Goal: Task Accomplishment & Management: Complete application form

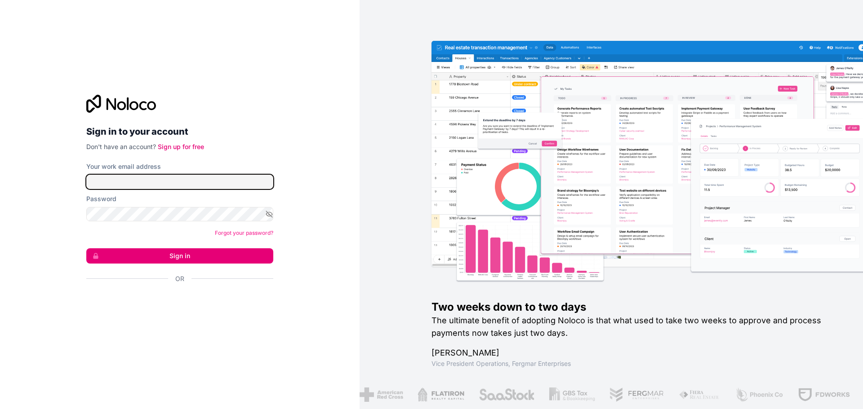
click at [222, 184] on input "Your work email address" at bounding box center [179, 182] width 187 height 14
click at [186, 150] on link "Sign up for free" at bounding box center [181, 147] width 46 height 8
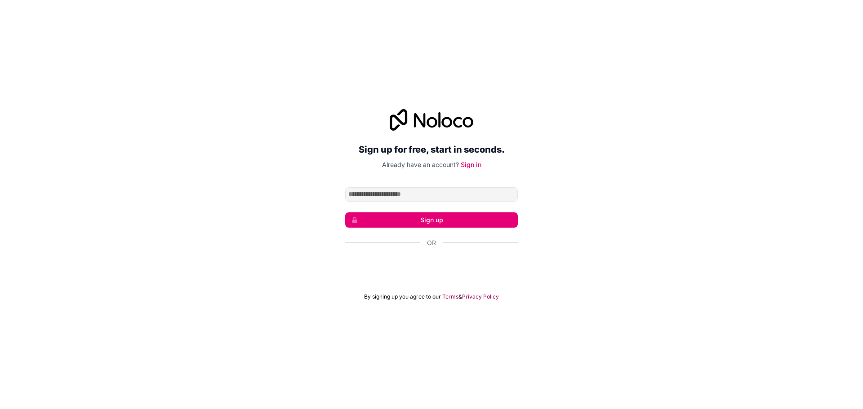
click at [383, 192] on input "Email address" at bounding box center [431, 194] width 173 height 14
type input "**********"
click at [420, 219] on button "Sign up" at bounding box center [431, 220] width 173 height 15
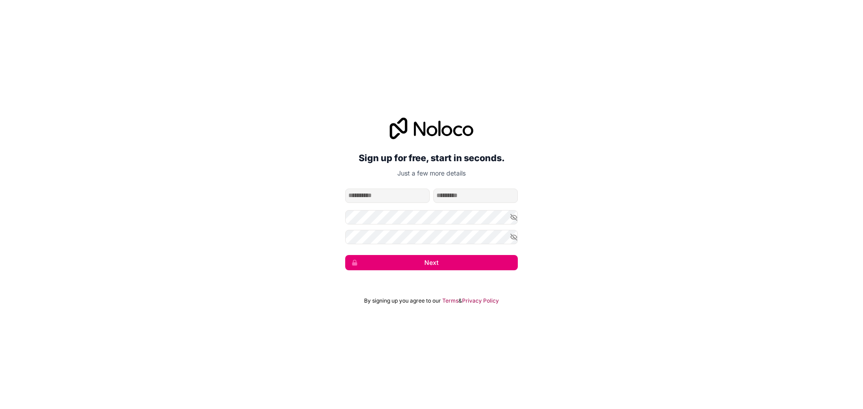
click at [394, 198] on input "given-name" at bounding box center [387, 196] width 84 height 14
type input "*****"
type input "*******"
click at [420, 263] on button "Next" at bounding box center [431, 262] width 173 height 15
click at [408, 259] on button "Next" at bounding box center [431, 262] width 173 height 15
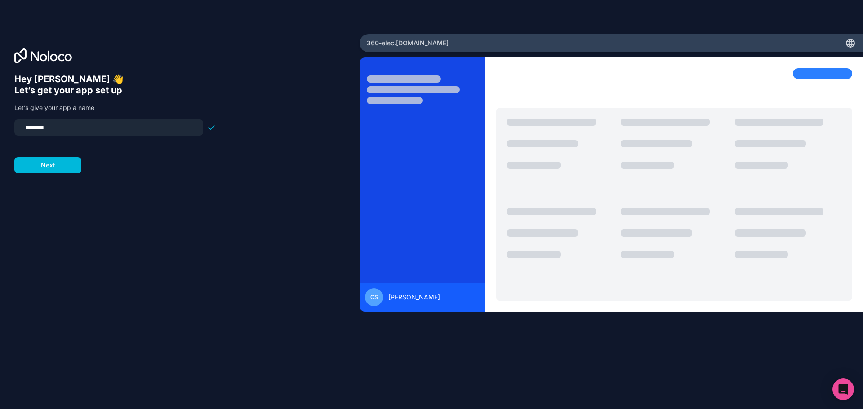
drag, startPoint x: 54, startPoint y: 131, endPoint x: 37, endPoint y: 129, distance: 16.7
click at [37, 129] on input "********" at bounding box center [109, 127] width 178 height 13
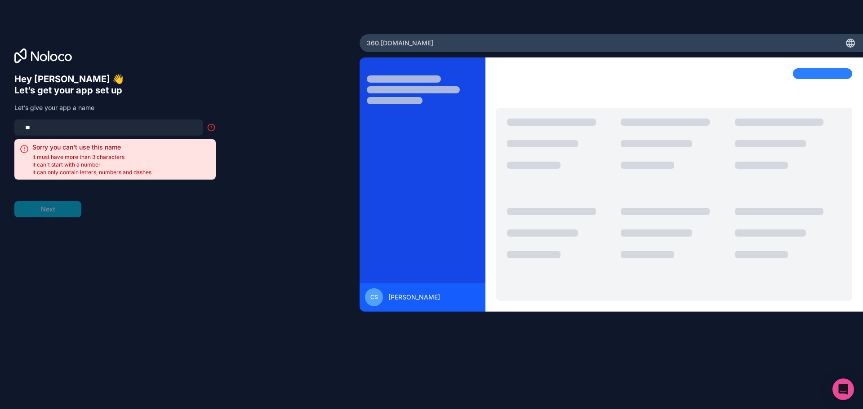
type input "*"
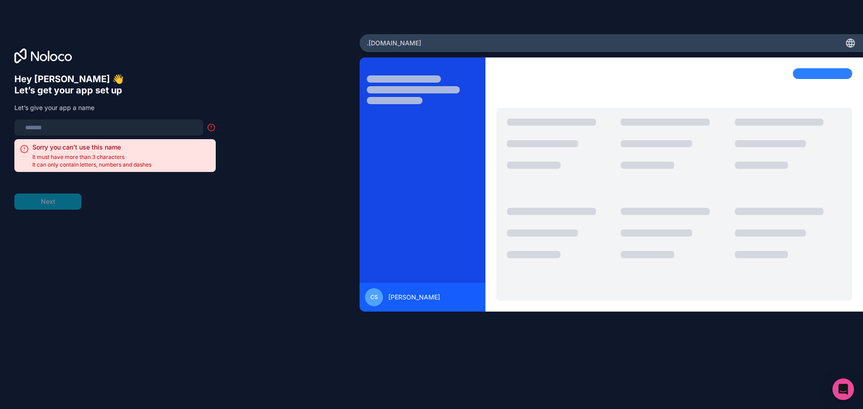
type input "*"
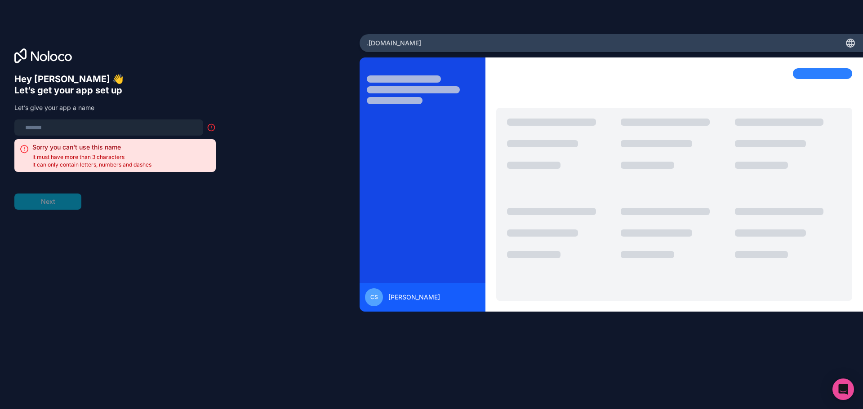
type input "*"
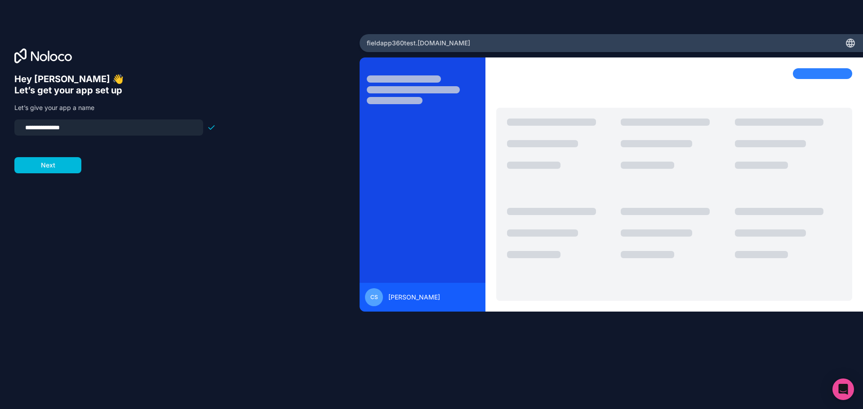
type input "**********"
click at [59, 169] on button "Next" at bounding box center [47, 165] width 67 height 16
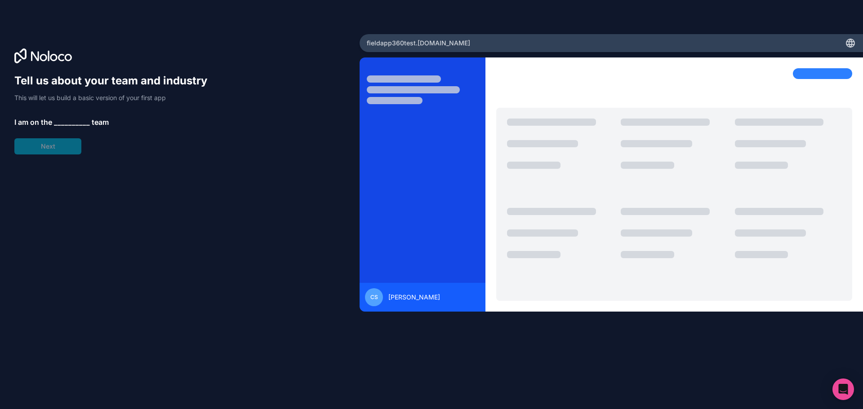
click at [68, 117] on span "__________" at bounding box center [72, 122] width 36 height 11
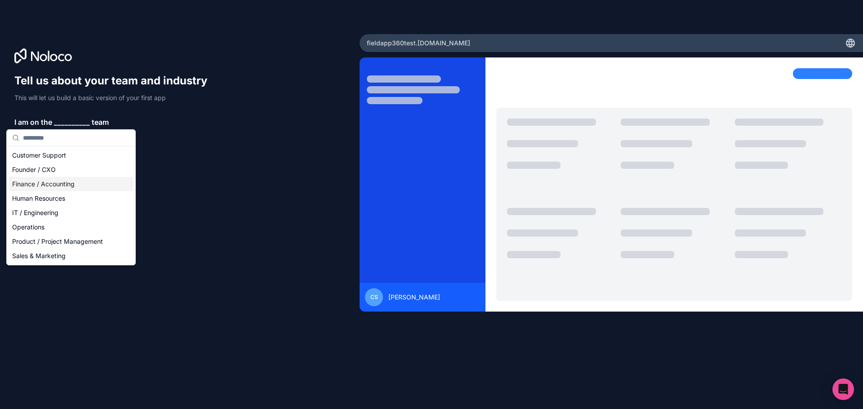
click at [41, 185] on div "Finance / Accounting" at bounding box center [71, 184] width 125 height 14
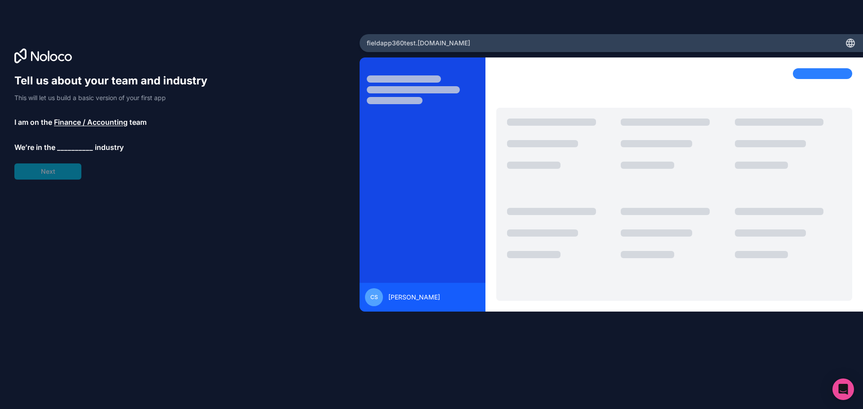
click at [64, 148] on span "__________" at bounding box center [75, 147] width 36 height 11
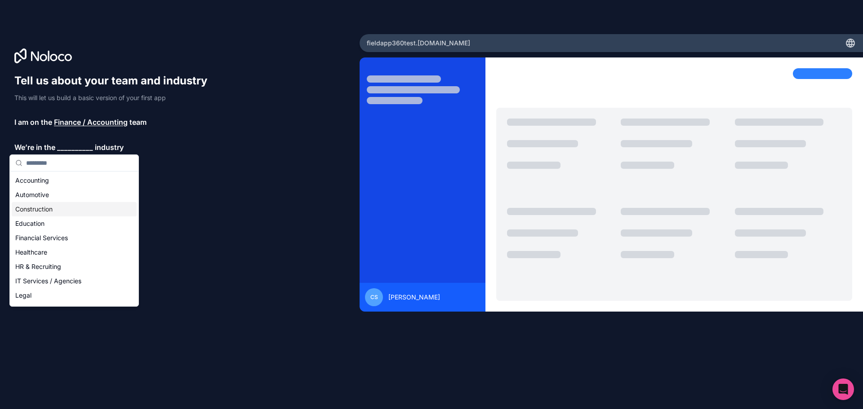
click at [58, 211] on div "Construction" at bounding box center [74, 209] width 125 height 14
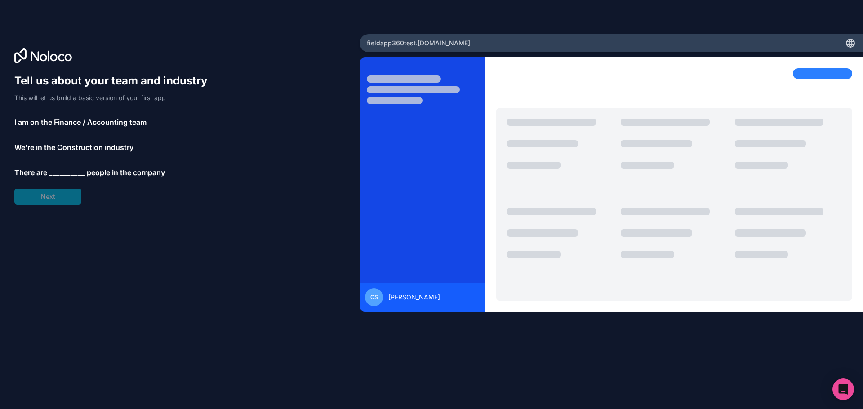
click at [55, 173] on span "__________" at bounding box center [67, 172] width 36 height 11
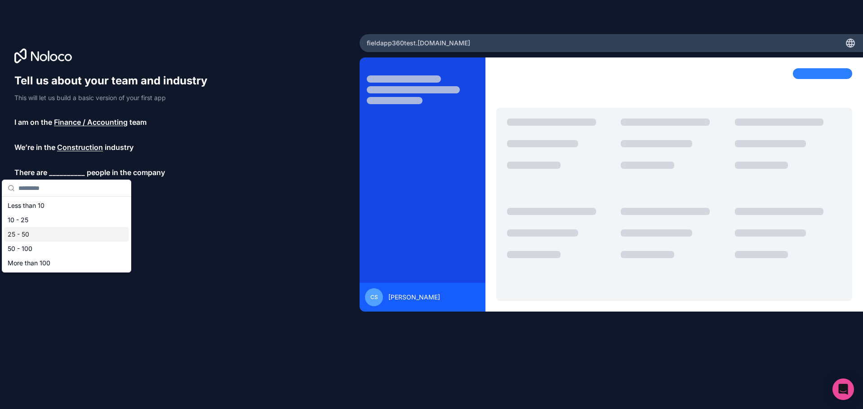
click at [44, 239] on div "25 - 50" at bounding box center [66, 234] width 125 height 14
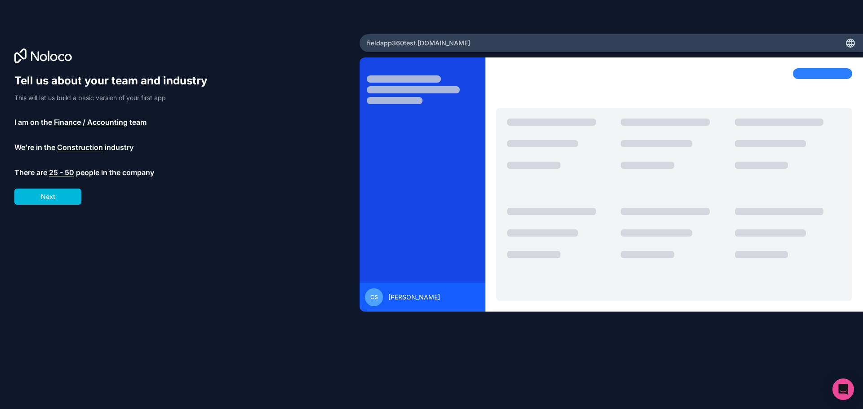
click at [56, 175] on span "25 - 50" at bounding box center [61, 172] width 25 height 11
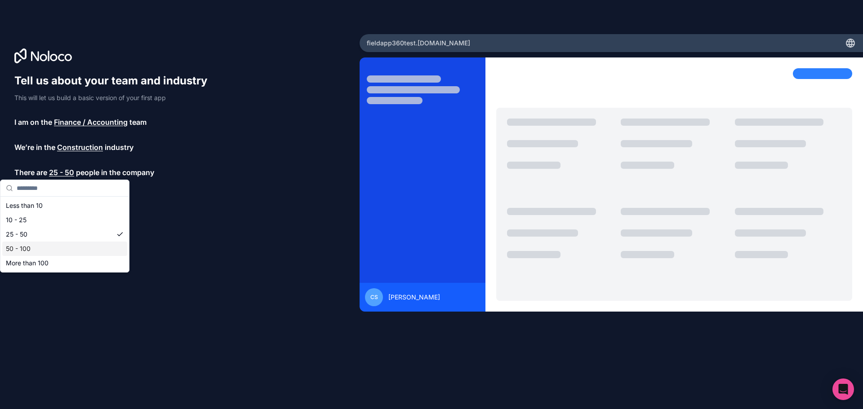
click at [37, 244] on div "50 - 100" at bounding box center [64, 249] width 125 height 14
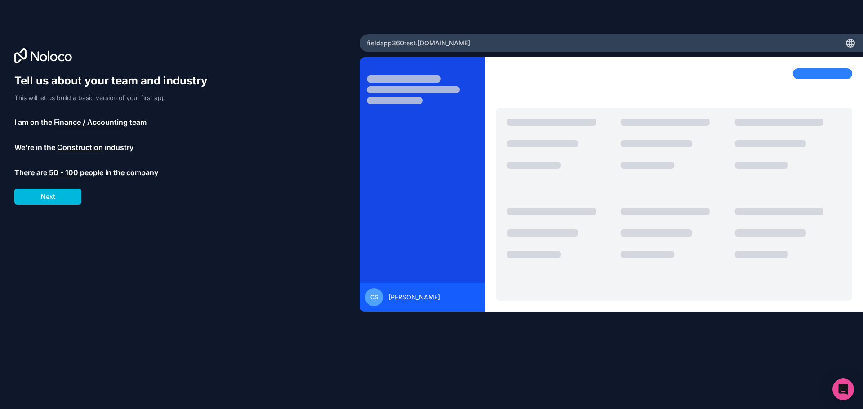
click at [35, 201] on button "Next" at bounding box center [47, 197] width 67 height 16
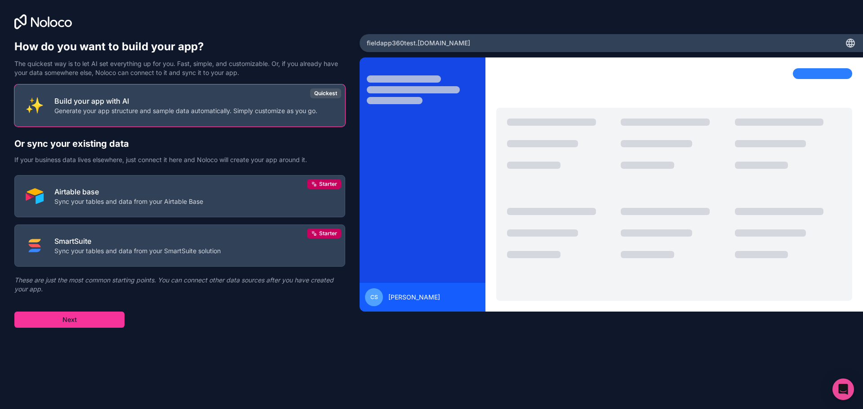
click at [253, 181] on button "Airtable base Sync your tables and data from your Airtable Base Starter" at bounding box center [179, 196] width 331 height 42
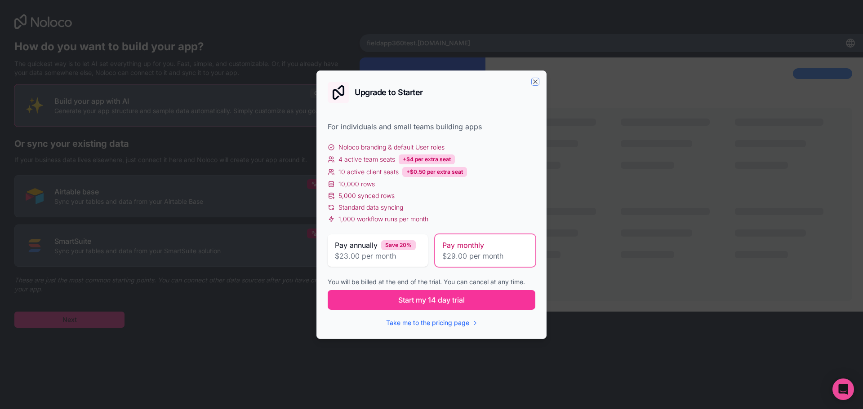
click at [535, 82] on icon "button" at bounding box center [535, 82] width 4 height 4
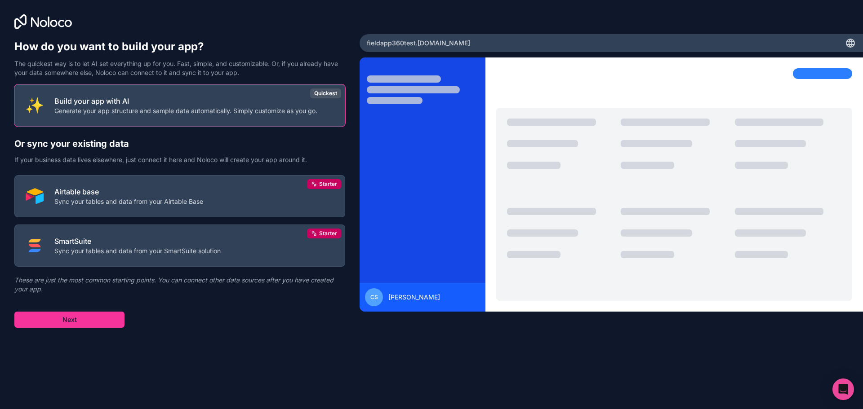
click at [142, 102] on p "Build your app with AI" at bounding box center [185, 101] width 263 height 11
click at [78, 324] on button "Next" at bounding box center [69, 320] width 110 height 16
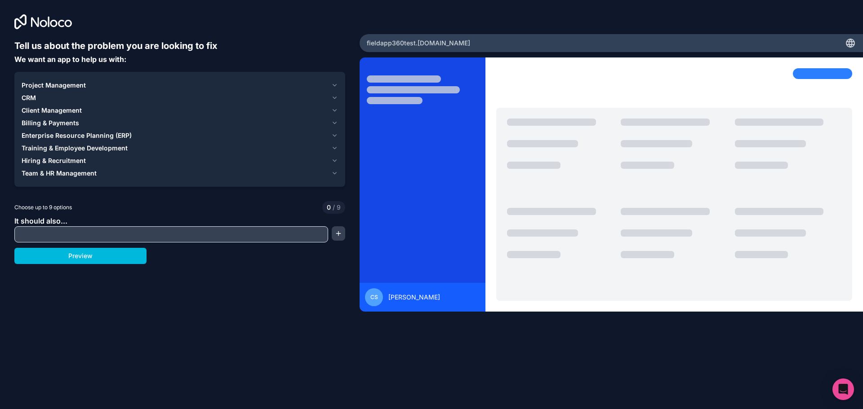
click at [106, 235] on input "text" at bounding box center [171, 234] width 309 height 13
click at [335, 138] on icon "button" at bounding box center [334, 135] width 7 height 7
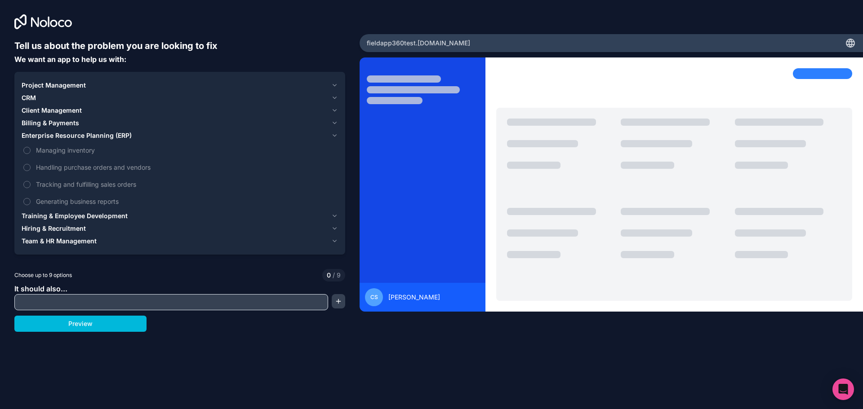
click at [26, 150] on button "Managing inventory" at bounding box center [26, 150] width 7 height 7
click at [335, 111] on icon "button" at bounding box center [335, 111] width 4 height 2
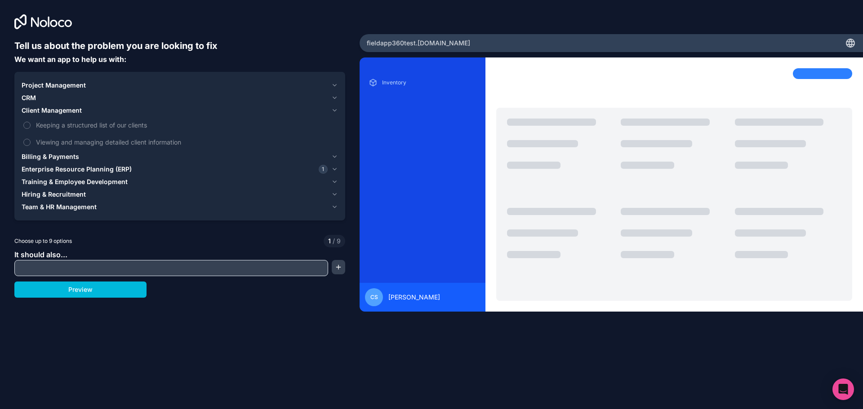
click at [335, 111] on icon "button" at bounding box center [335, 111] width 4 height 2
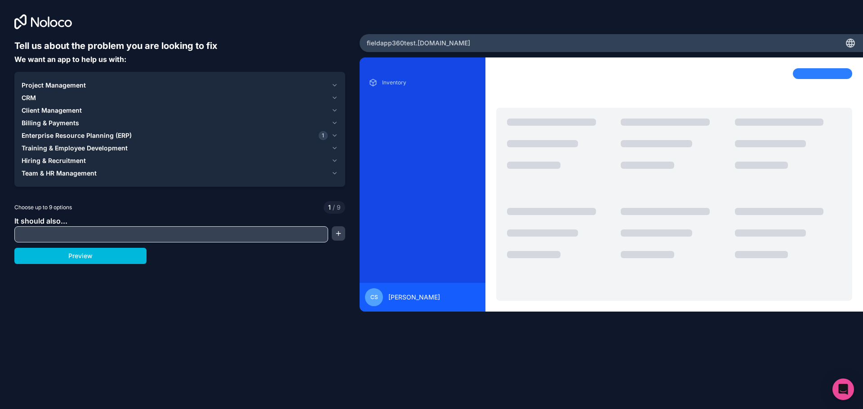
click at [335, 84] on icon "button" at bounding box center [334, 85] width 7 height 7
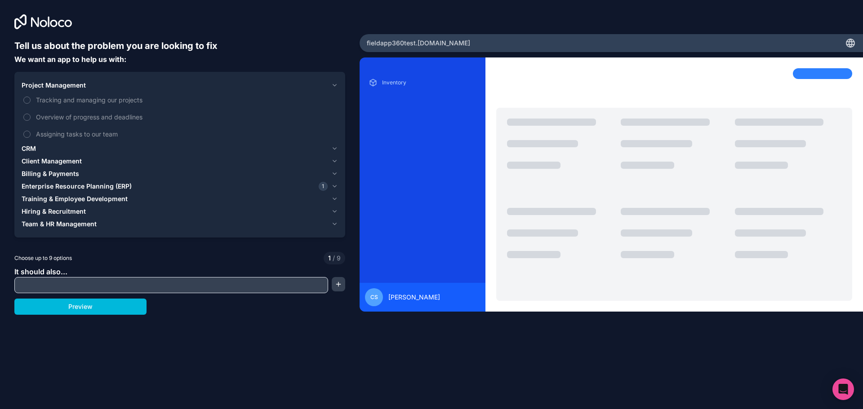
click at [335, 84] on icon "button" at bounding box center [334, 85] width 7 height 7
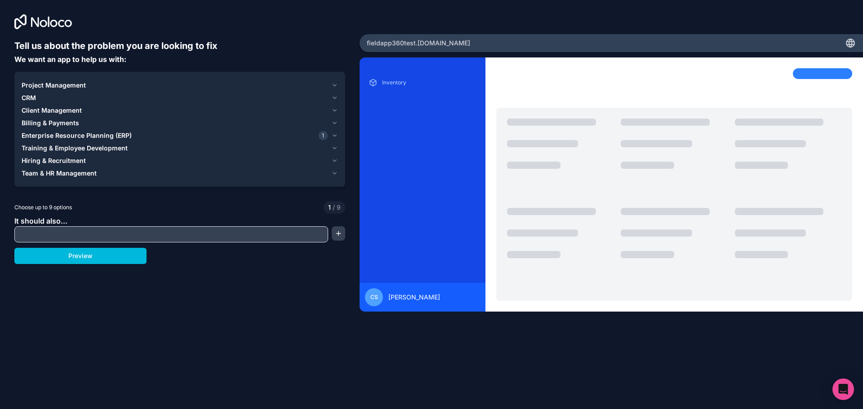
click at [107, 232] on input "text" at bounding box center [171, 234] width 309 height 13
type input "*"
click at [336, 234] on button "button" at bounding box center [338, 233] width 13 height 14
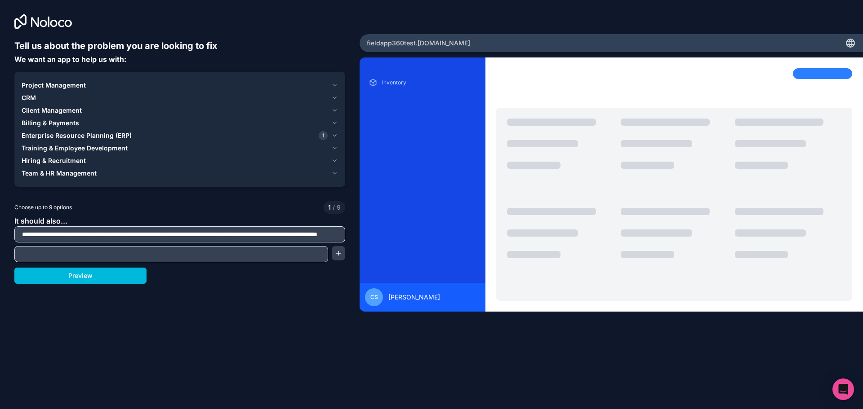
scroll to position [0, 73]
drag, startPoint x: 238, startPoint y: 232, endPoint x: 350, endPoint y: 247, distance: 113.3
click at [350, 247] on div "**********" at bounding box center [179, 170] width 359 height 341
type input "**********"
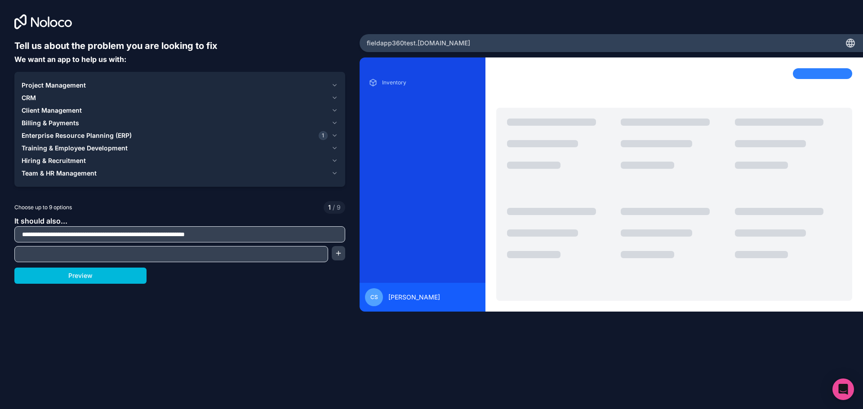
click at [173, 251] on input "text" at bounding box center [171, 254] width 309 height 13
paste input "**********"
type input "**********"
click at [112, 278] on button "Preview" at bounding box center [80, 276] width 132 height 16
click at [336, 133] on icon "button" at bounding box center [334, 135] width 7 height 7
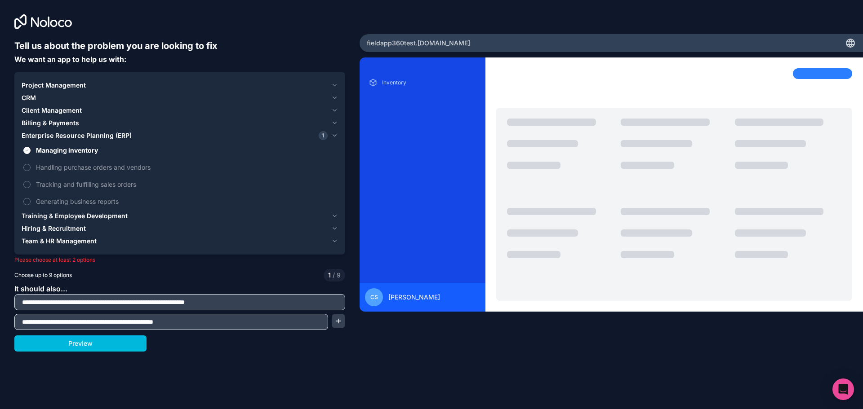
click at [335, 111] on icon "button" at bounding box center [334, 110] width 7 height 7
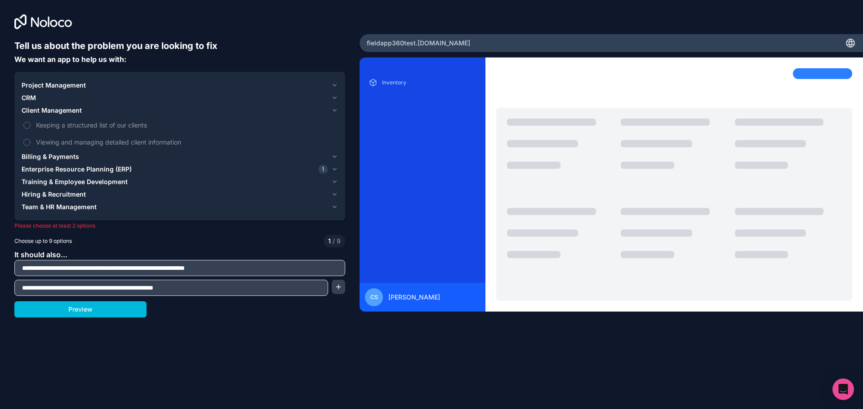
click at [336, 84] on icon "button" at bounding box center [334, 85] width 7 height 7
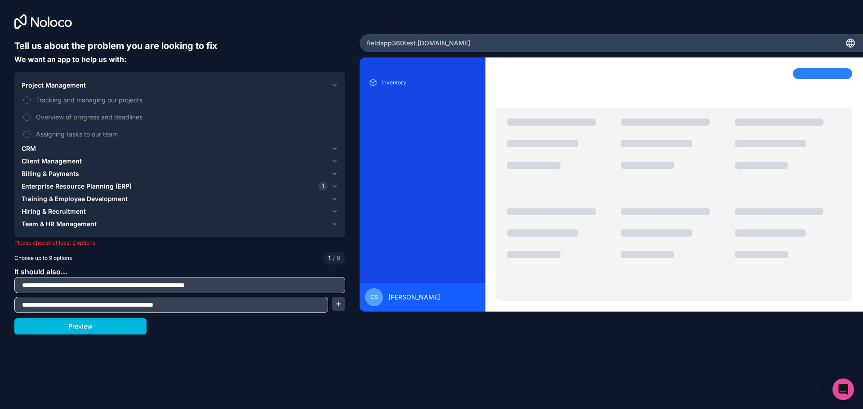
click at [336, 84] on icon "button" at bounding box center [334, 85] width 7 height 7
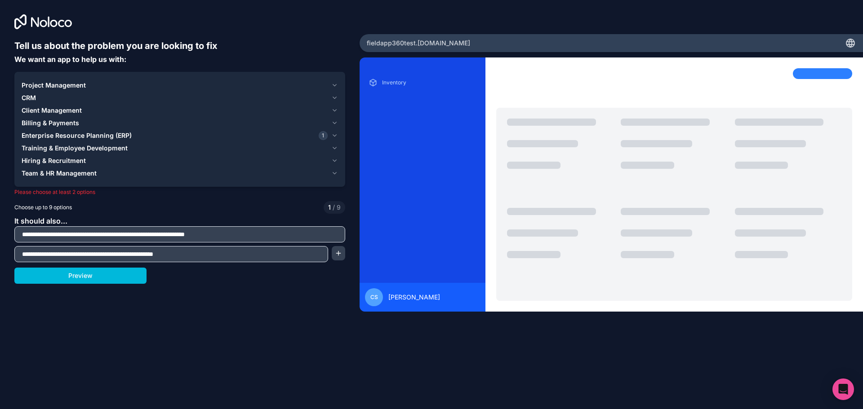
click at [334, 173] on icon "button" at bounding box center [334, 173] width 7 height 7
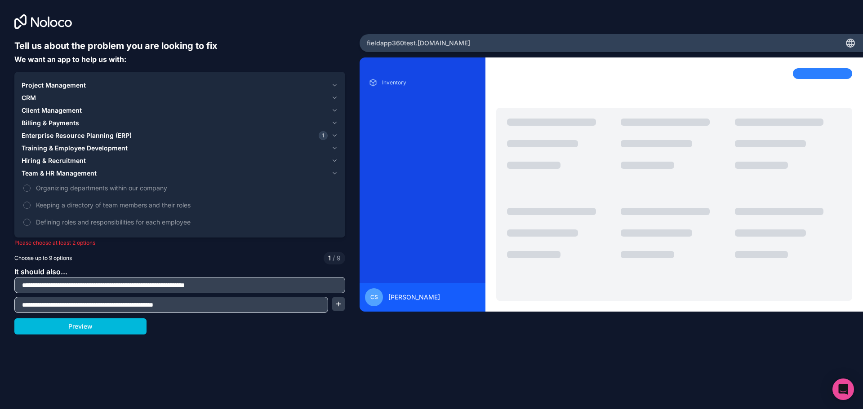
click at [28, 203] on button "Keeping a directory of team members and their roles" at bounding box center [26, 205] width 7 height 7
click at [54, 331] on button "Preview" at bounding box center [80, 327] width 132 height 16
